Goal: Task Accomplishment & Management: Manage account settings

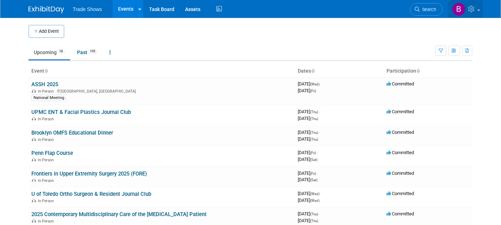
click at [477, 12] on link at bounding box center [465, 9] width 35 height 18
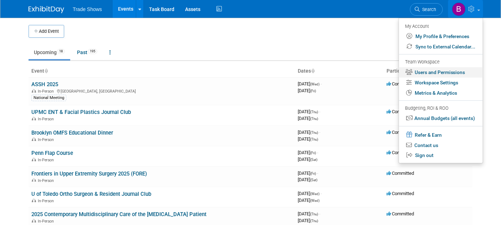
click at [448, 74] on link "Users and Permissions" at bounding box center [441, 72] width 84 height 10
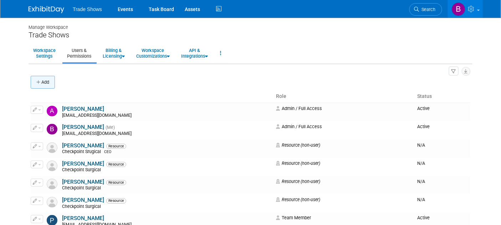
click at [50, 82] on button "Add" at bounding box center [43, 82] width 24 height 13
